Goal: Task Accomplishment & Management: Manage account settings

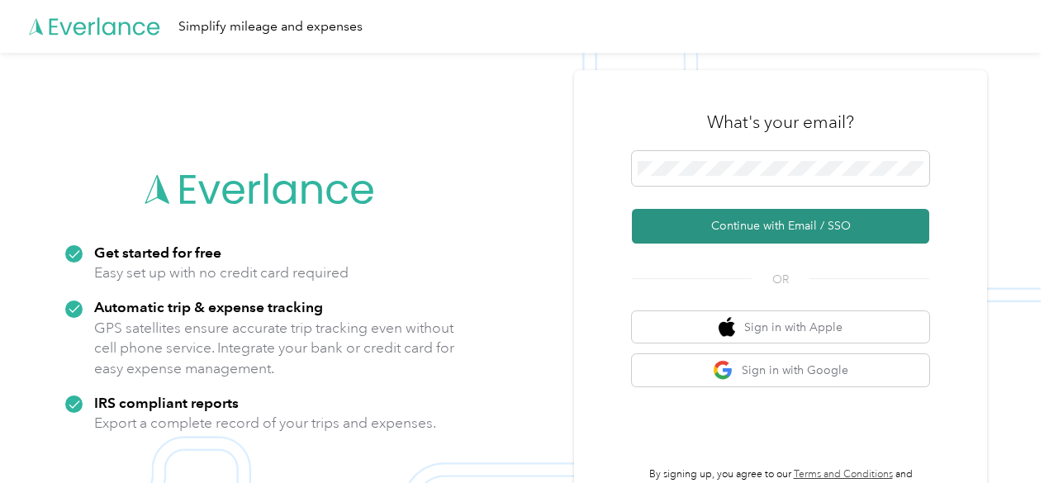
click at [780, 225] on button "Continue with Email / SSO" at bounding box center [780, 226] width 297 height 35
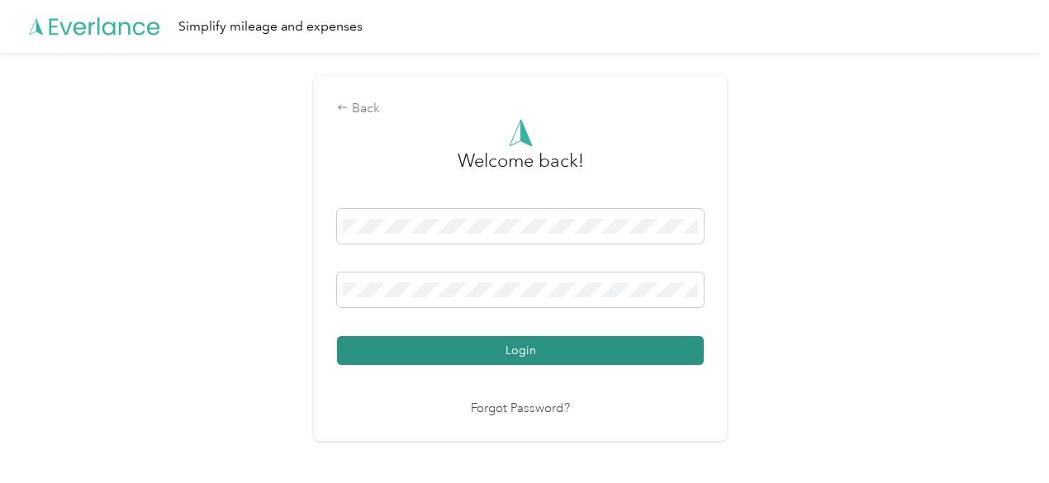
click at [490, 344] on button "Login" at bounding box center [520, 350] width 367 height 29
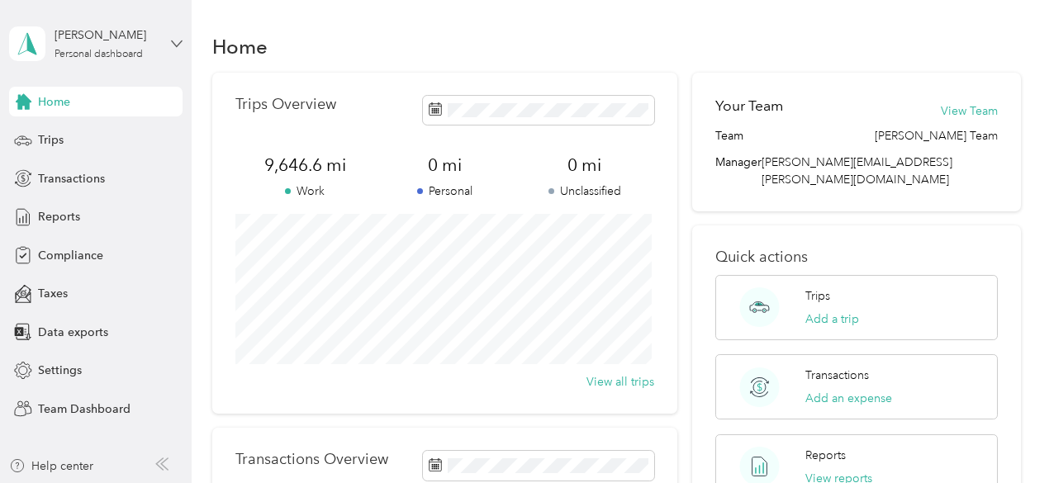
click at [176, 40] on icon at bounding box center [177, 44] width 12 height 12
click at [76, 135] on div "Team dashboard" at bounding box center [68, 135] width 88 height 17
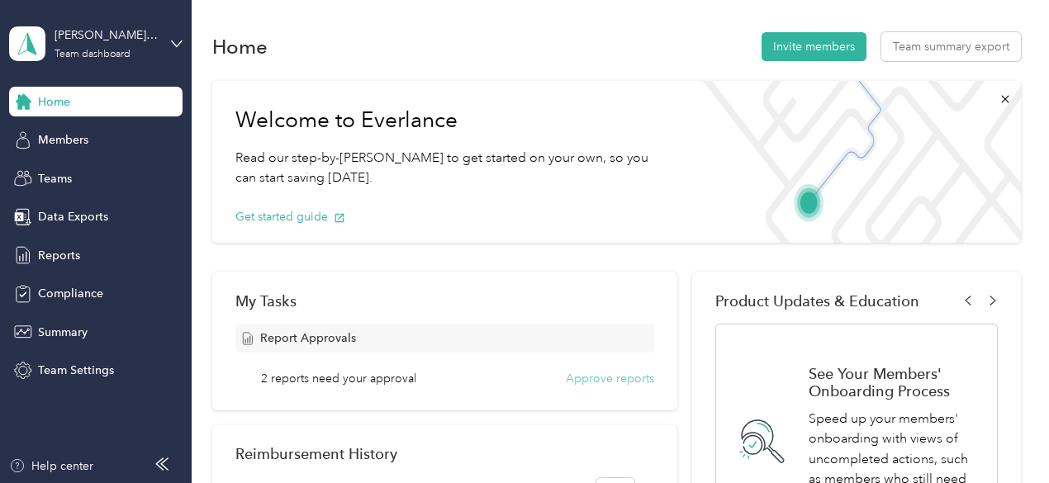
click at [634, 378] on button "Approve reports" at bounding box center [610, 378] width 88 height 17
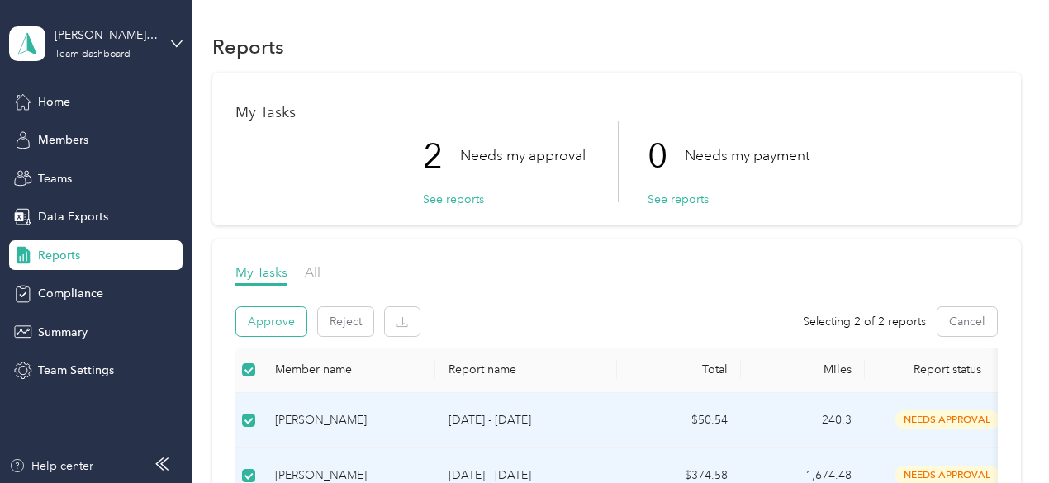
click at [268, 312] on button "Approve" at bounding box center [271, 321] width 70 height 29
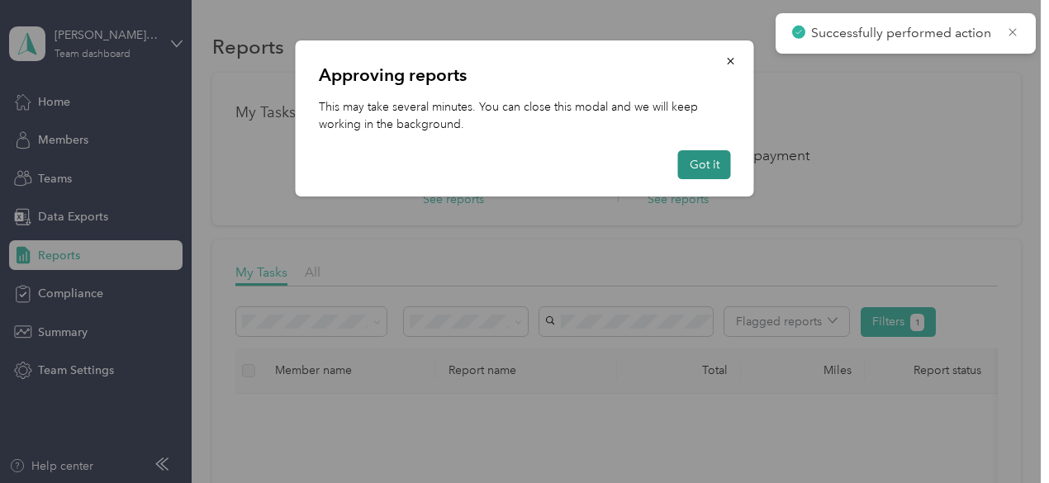
click at [703, 162] on button "Got it" at bounding box center [704, 164] width 53 height 29
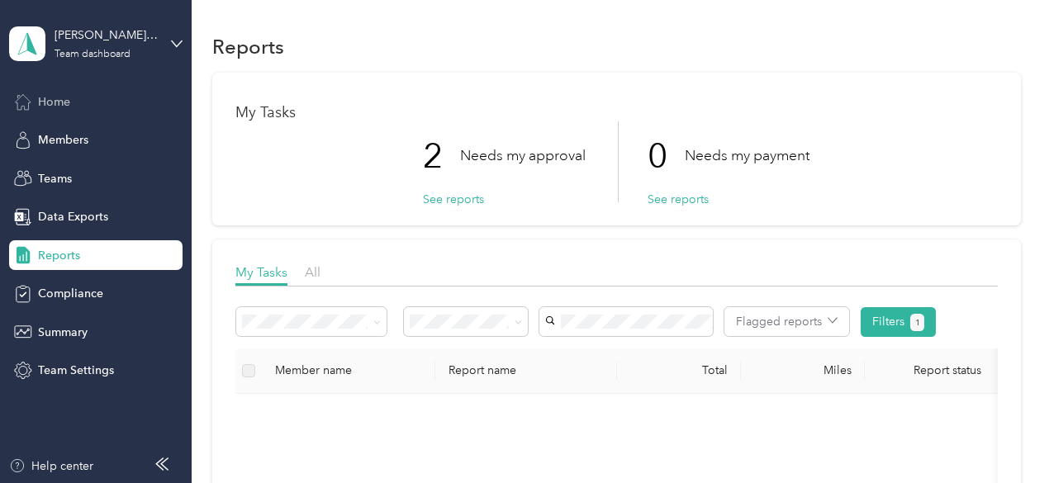
click at [58, 106] on span "Home" at bounding box center [54, 101] width 32 height 17
